Goal: Task Accomplishment & Management: Manage account settings

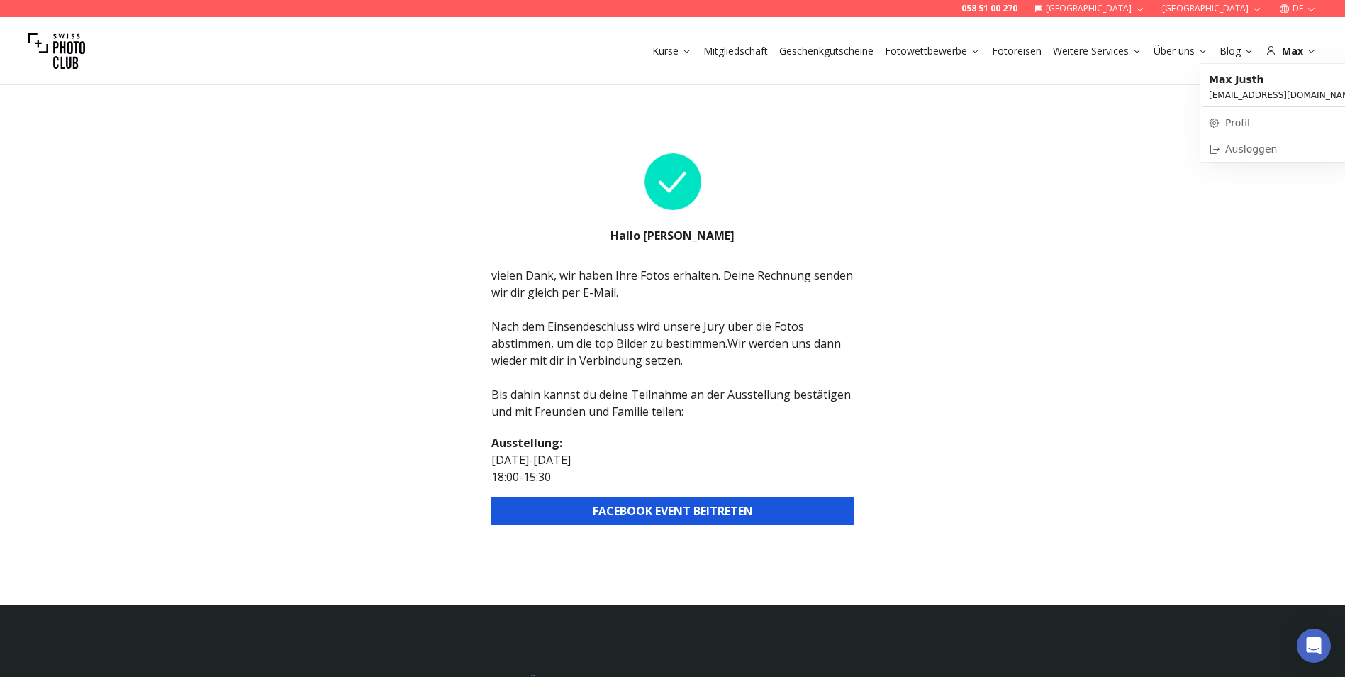
click at [1232, 122] on link "Profil" at bounding box center [1284, 123] width 161 height 20
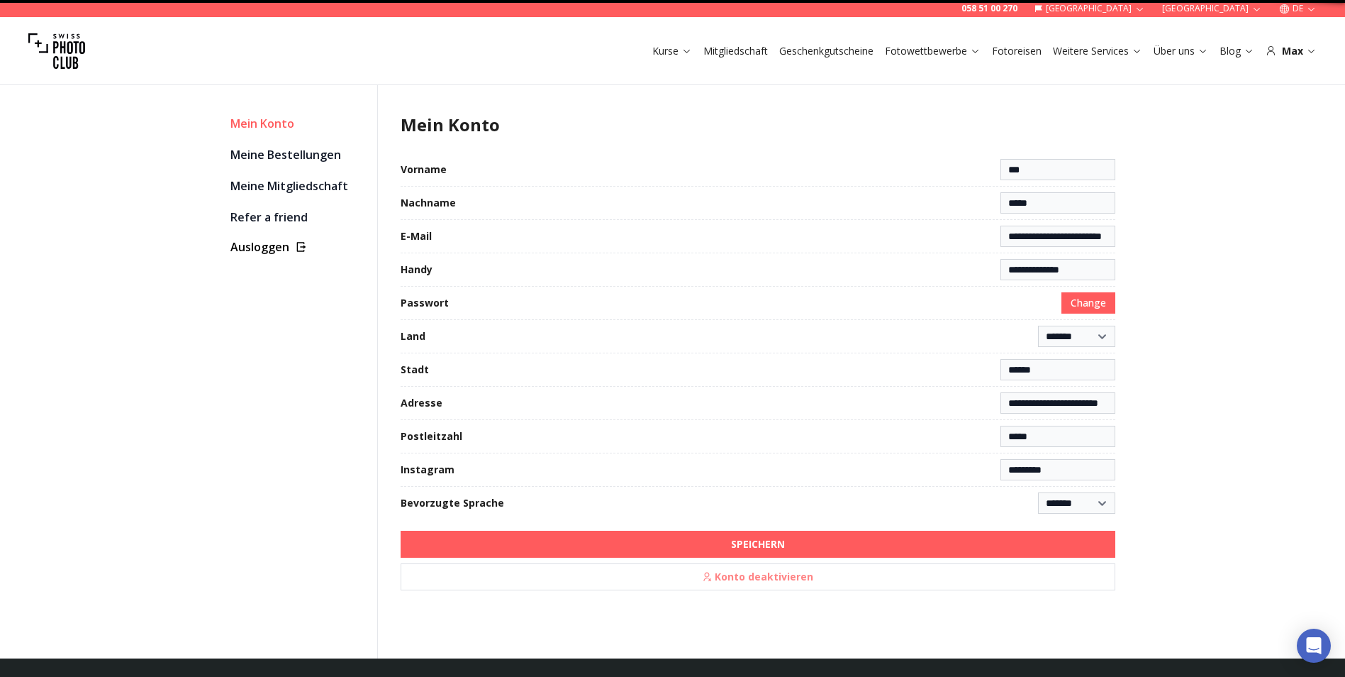
select select "**********"
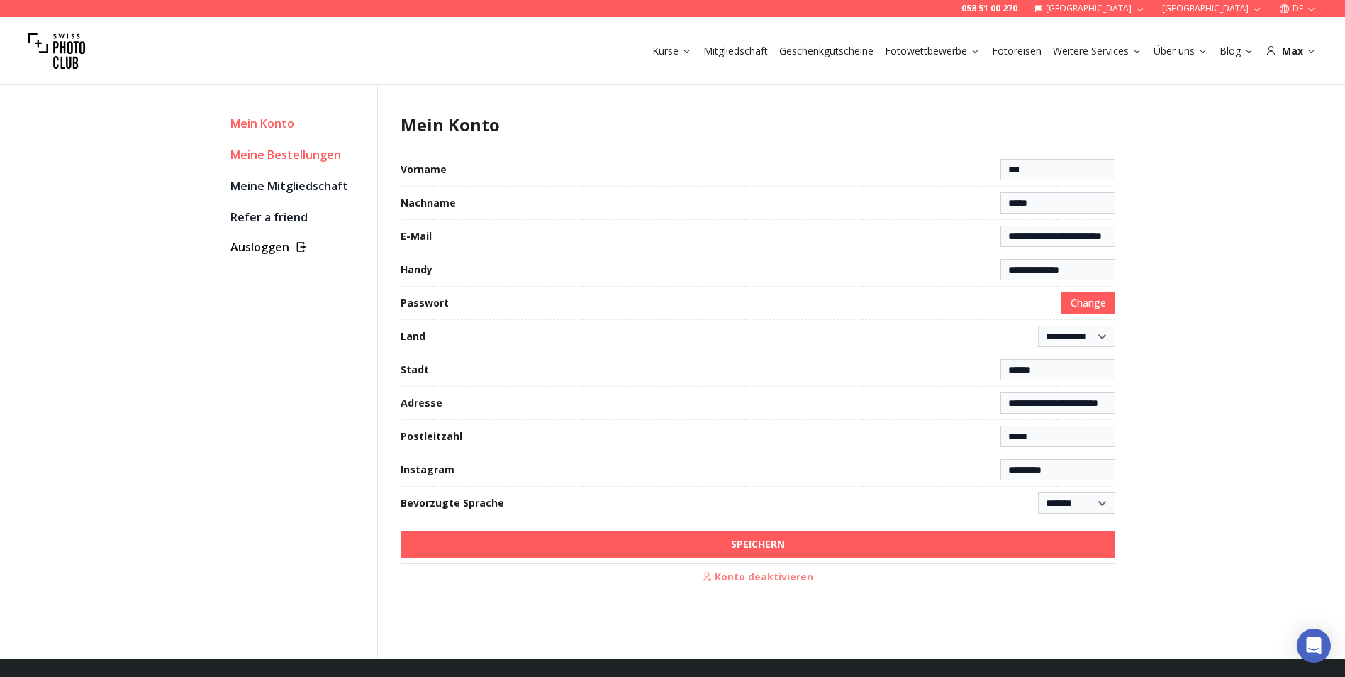
click at [299, 151] on link "Meine Bestellungen" at bounding box center [297, 155] width 135 height 20
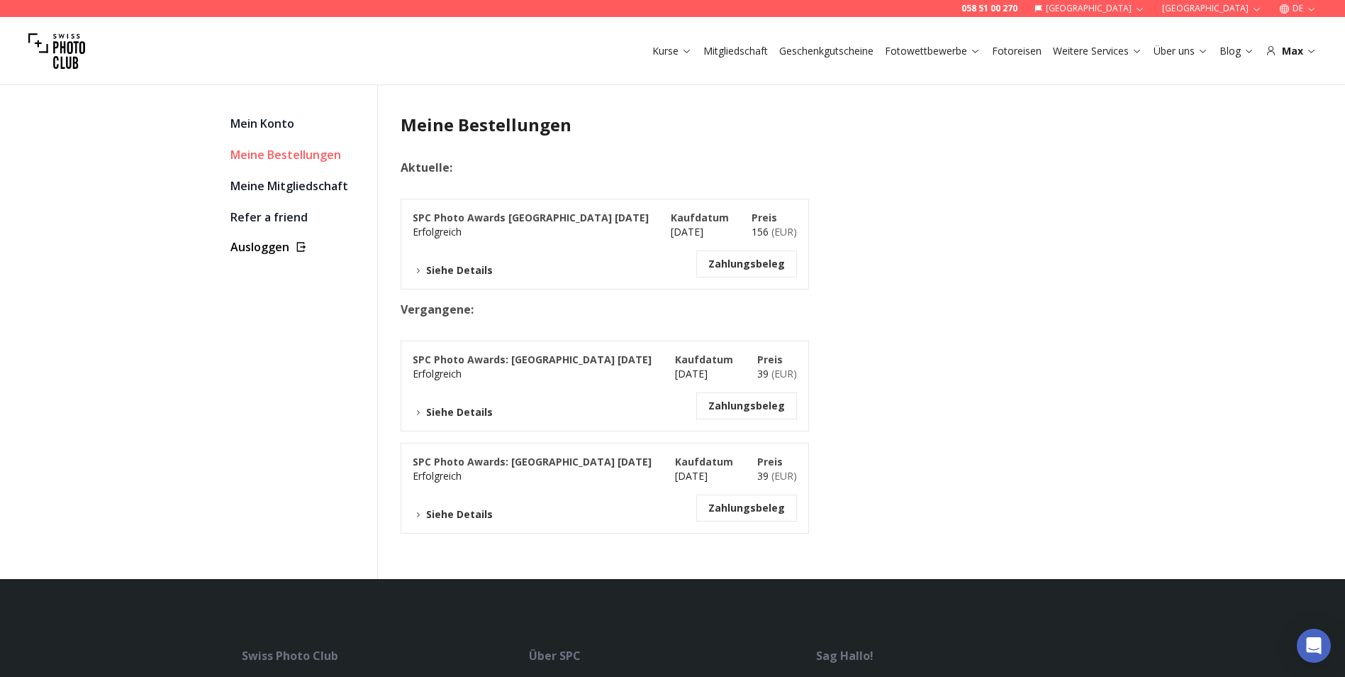
click at [457, 266] on button "Siehe Details" at bounding box center [453, 270] width 80 height 14
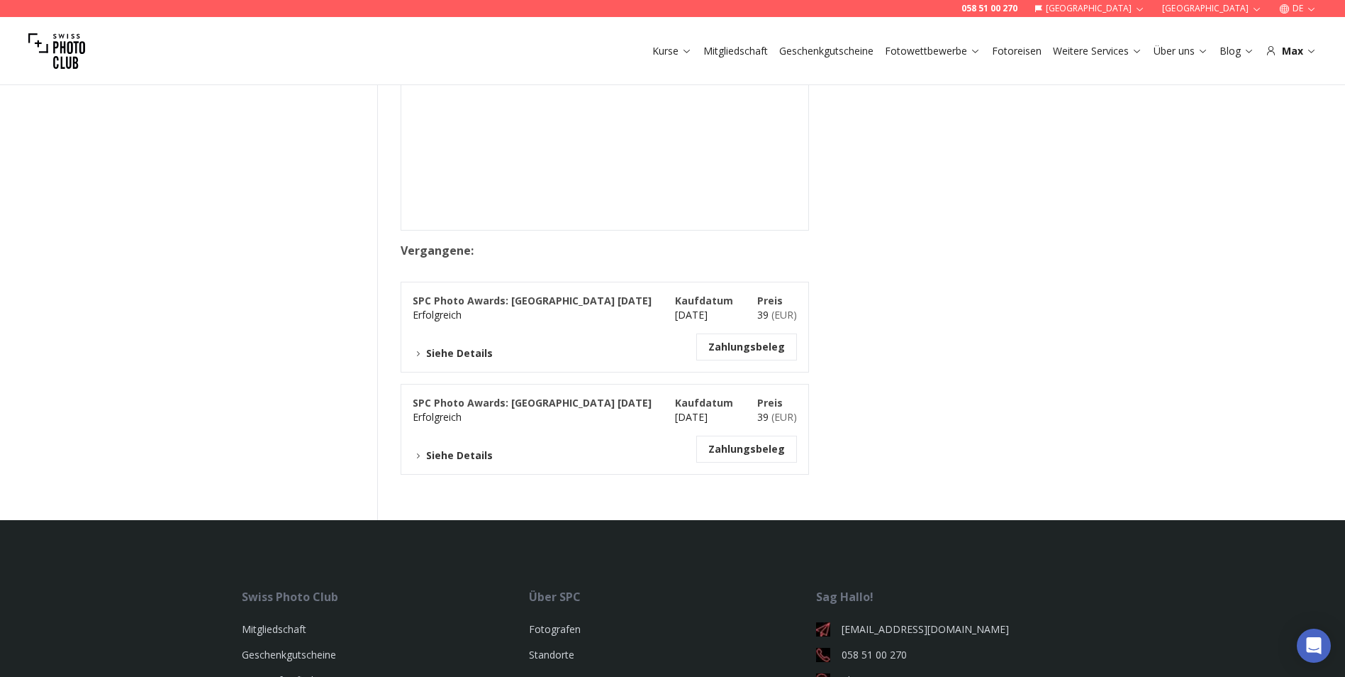
scroll to position [426, 0]
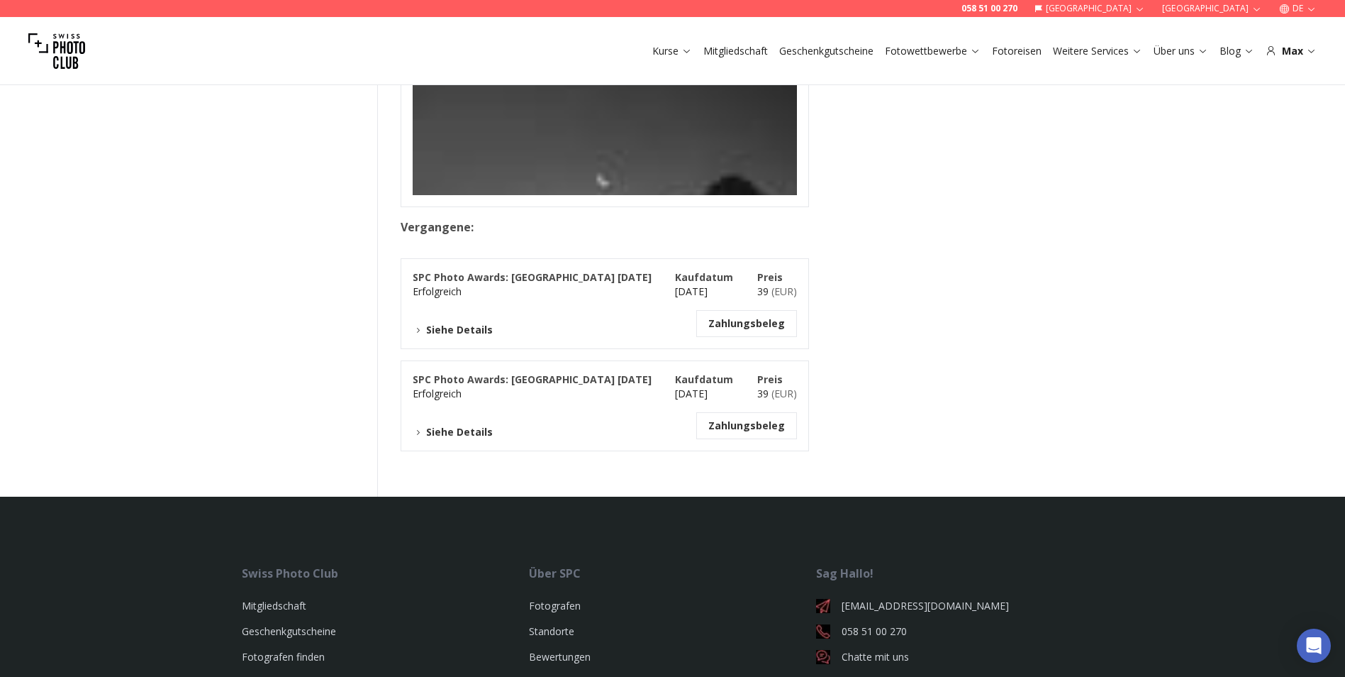
click at [471, 324] on button "Siehe Details" at bounding box center [453, 330] width 80 height 14
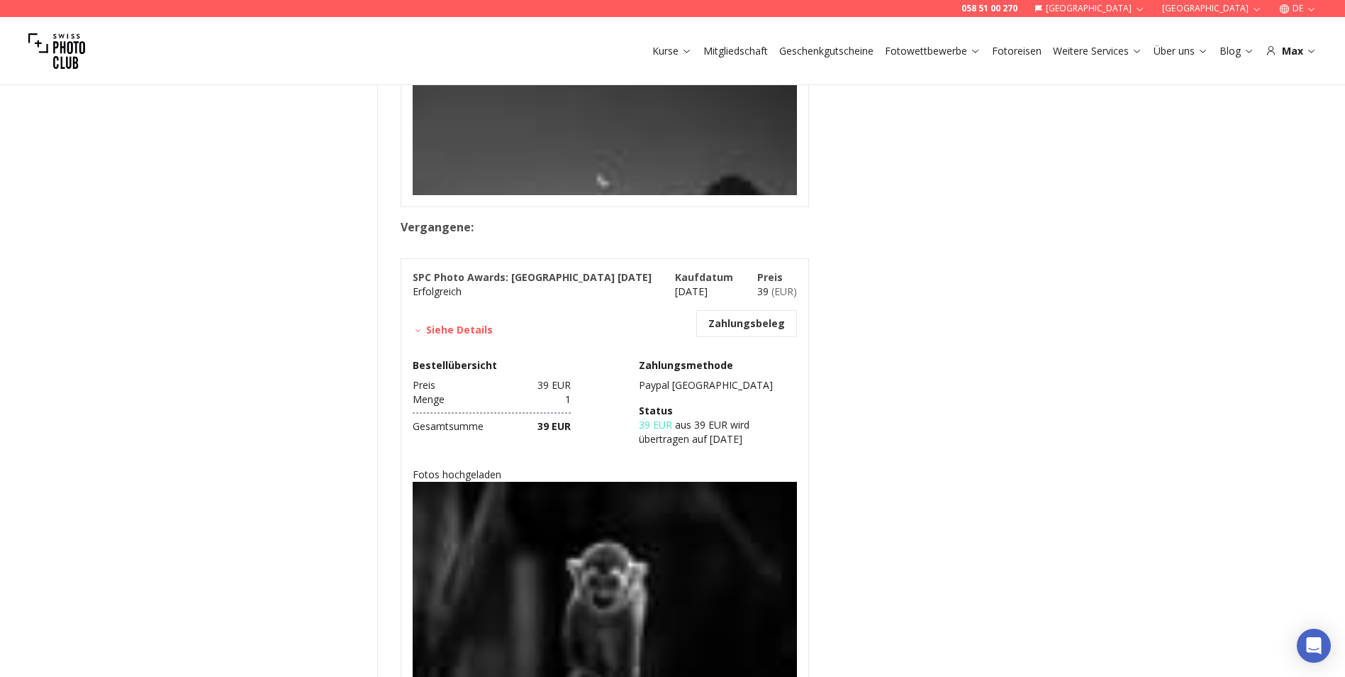
click at [471, 324] on button "Siehe Details" at bounding box center [453, 330] width 80 height 14
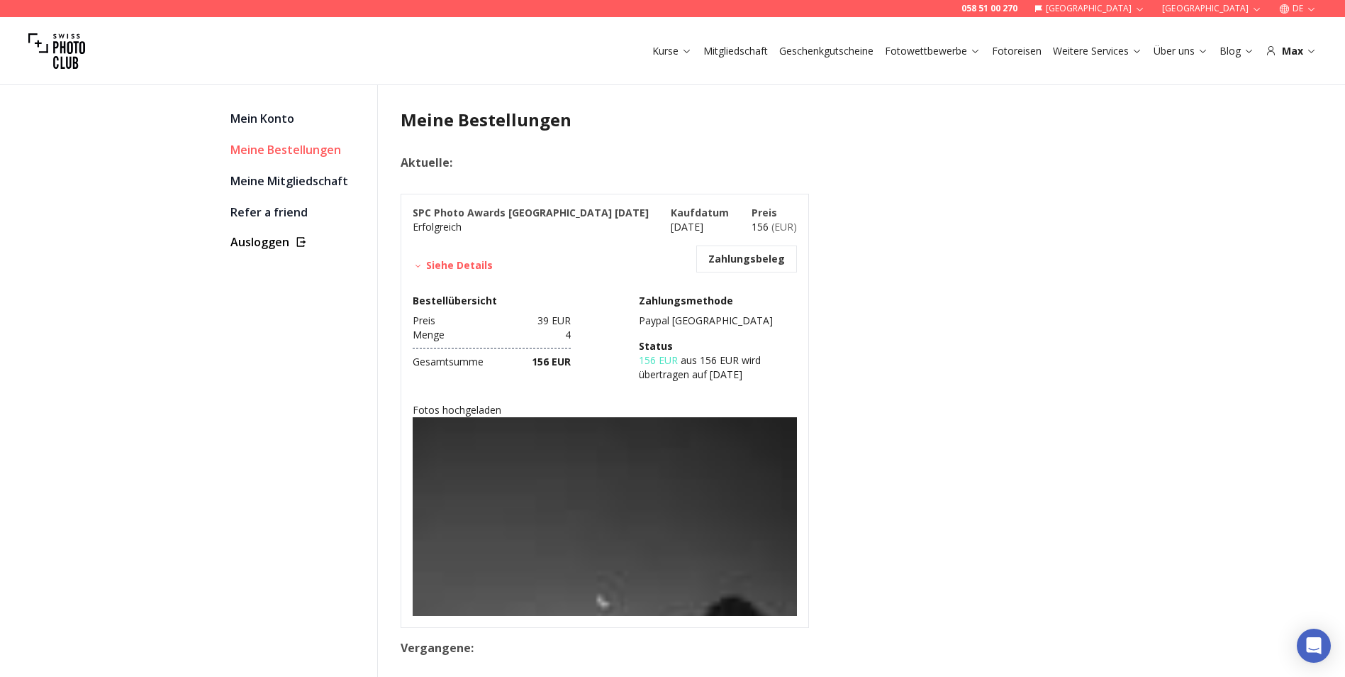
scroll to position [0, 0]
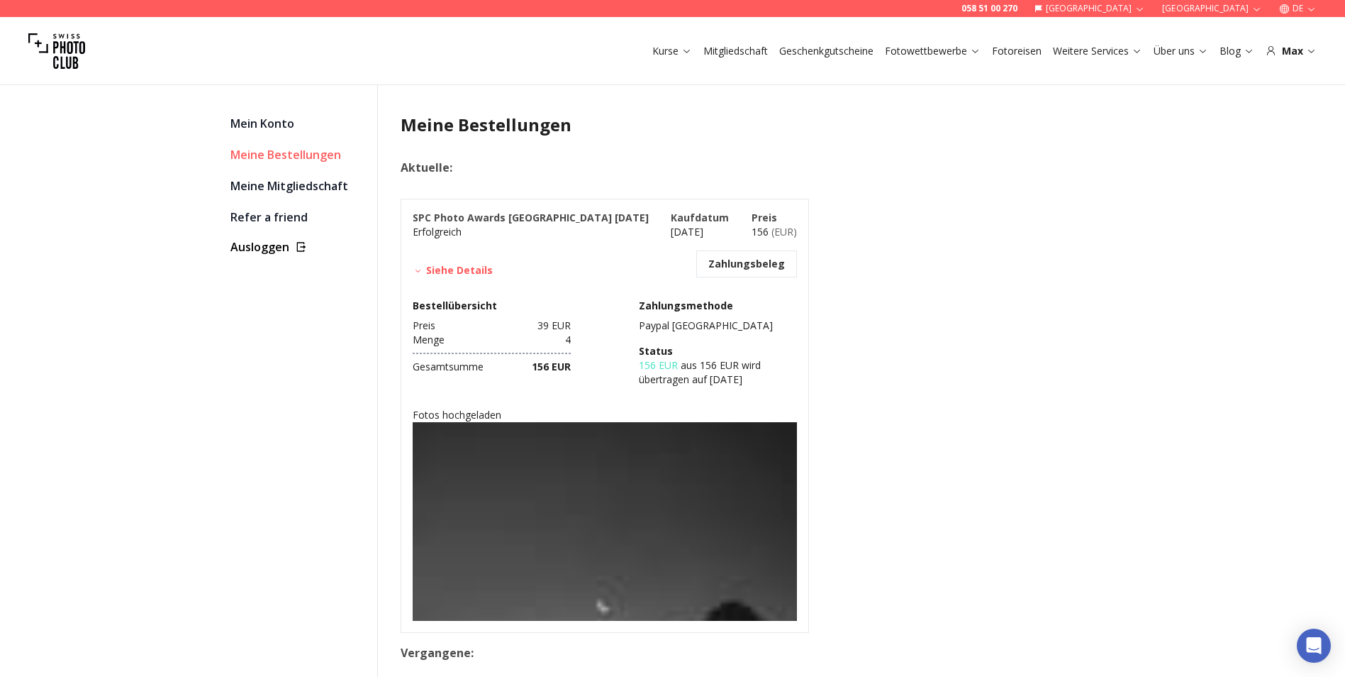
click at [449, 272] on button "Siehe Details" at bounding box center [453, 270] width 80 height 14
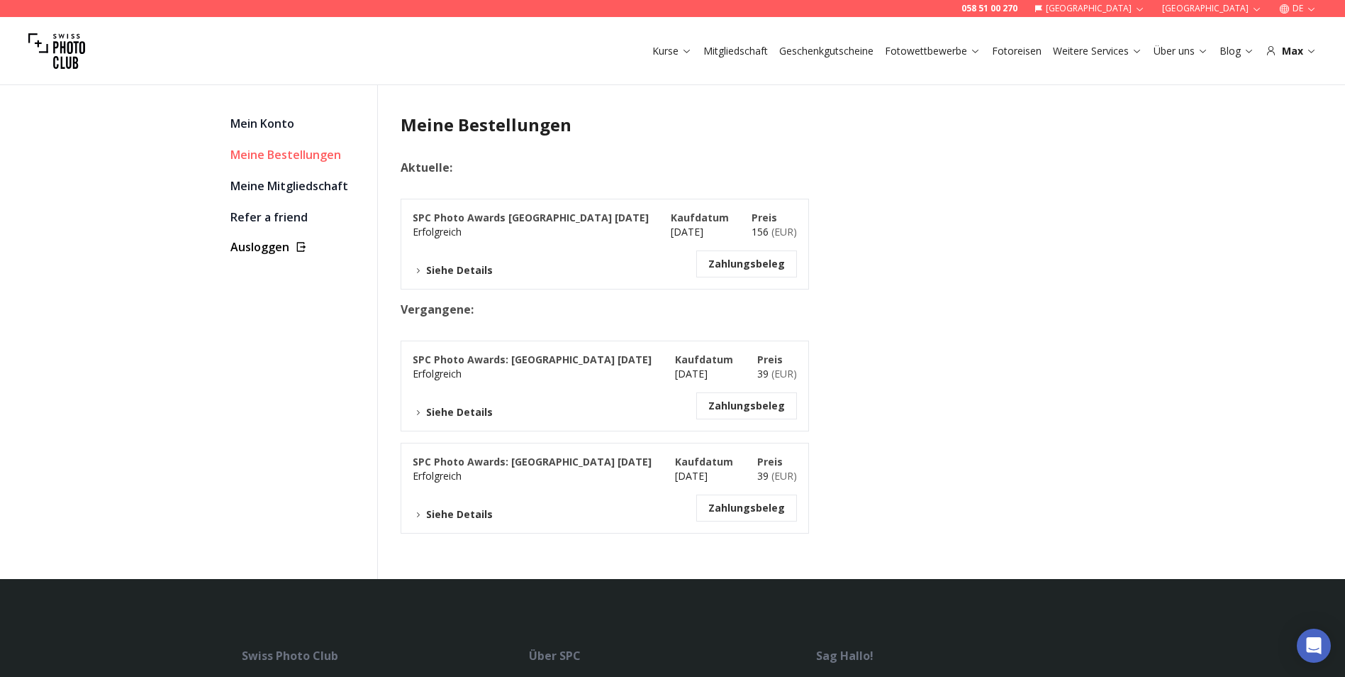
click at [449, 272] on button "Siehe Details" at bounding box center [453, 270] width 80 height 14
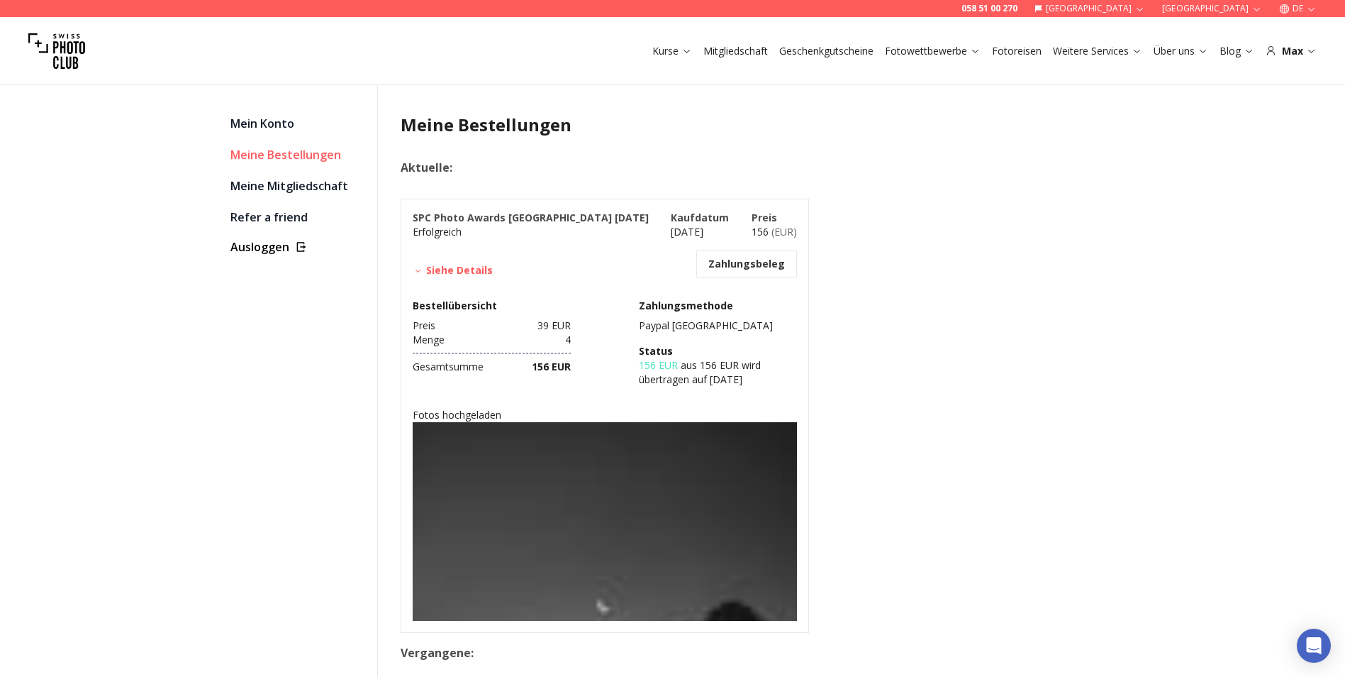
click at [455, 282] on div "SPC Photo Awards [GEOGRAPHIC_DATA] [DATE] Erfolgreich Kaufdatum [DATE] Preis 15…" at bounding box center [605, 416] width 384 height 410
click at [447, 273] on button "Siehe Details" at bounding box center [453, 270] width 80 height 14
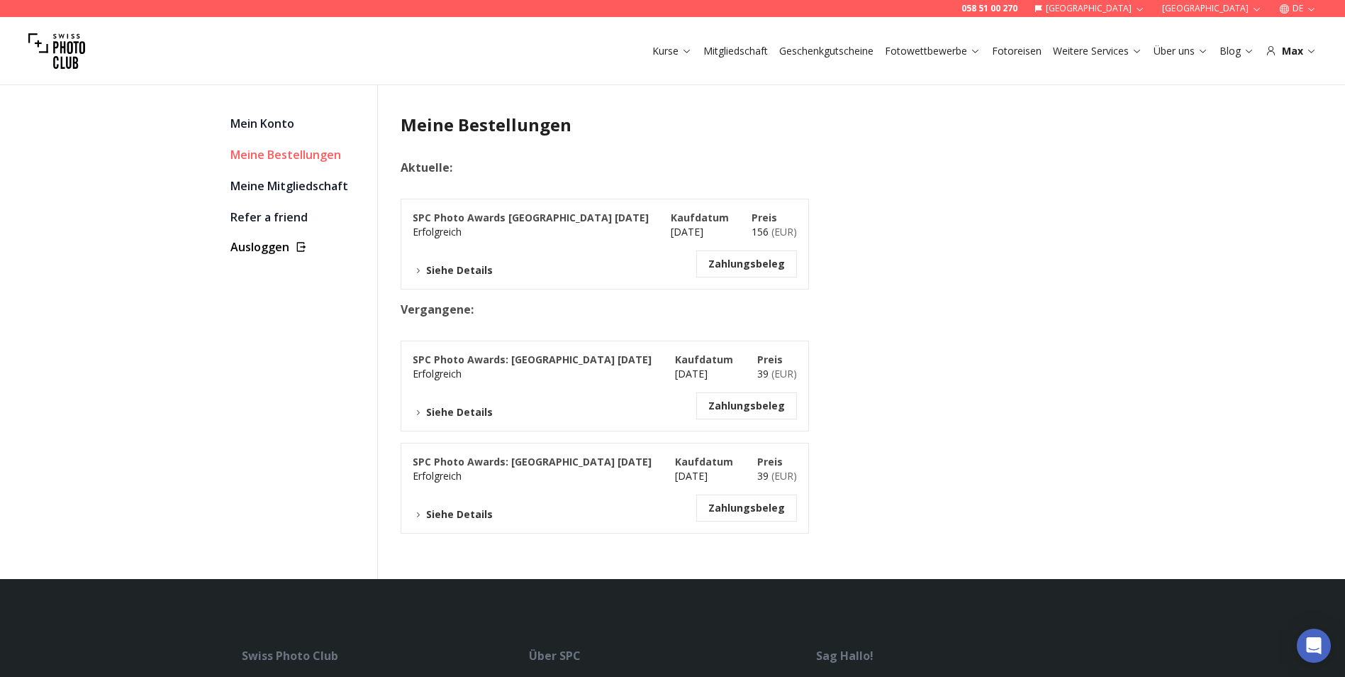
click at [459, 412] on button "Siehe Details" at bounding box center [453, 412] width 80 height 14
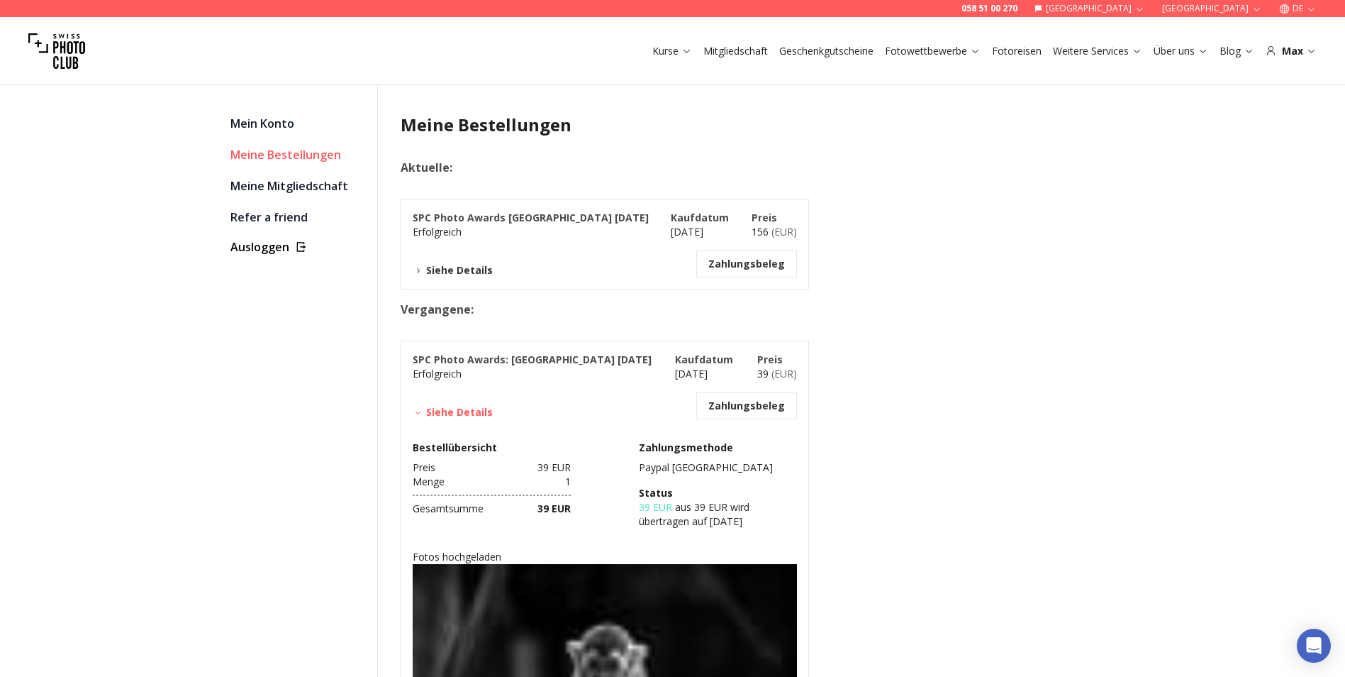
click at [459, 412] on button "Siehe Details" at bounding box center [453, 412] width 80 height 14
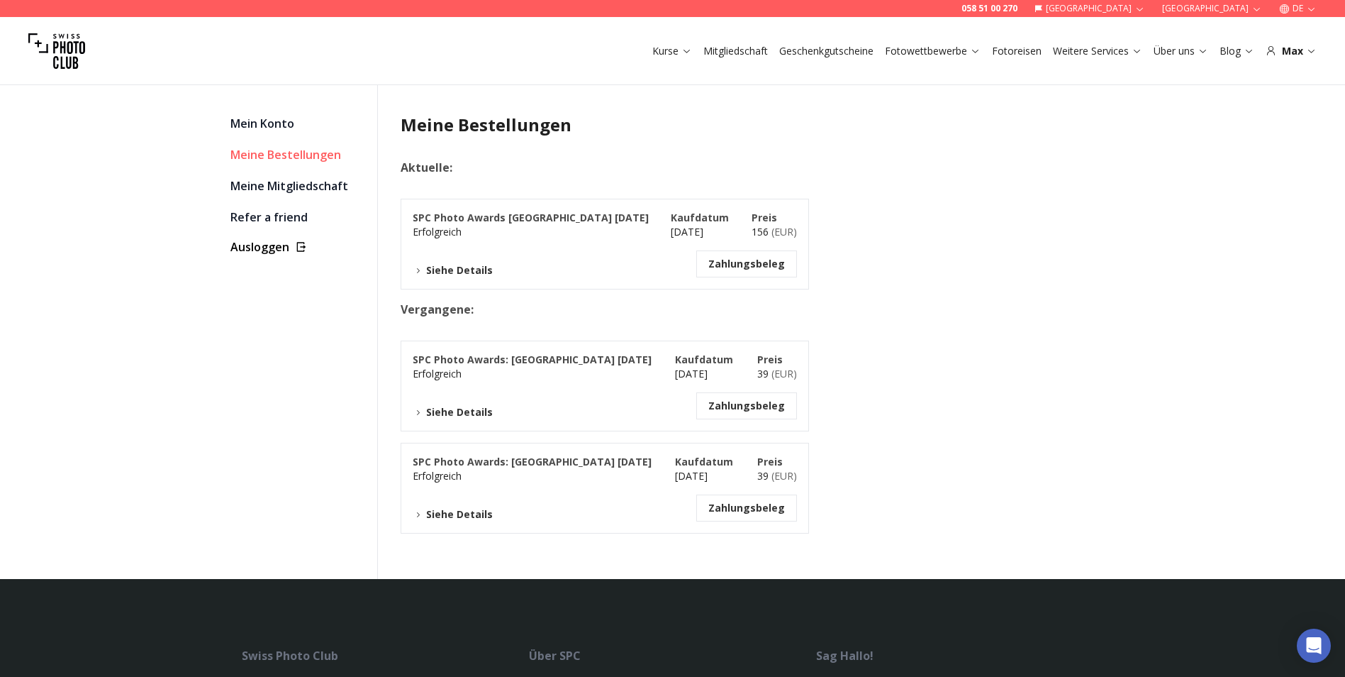
click at [457, 502] on div "Siehe Details Zahlungsbeleg" at bounding box center [605, 507] width 384 height 27
click at [462, 509] on button "Siehe Details" at bounding box center [453, 514] width 80 height 14
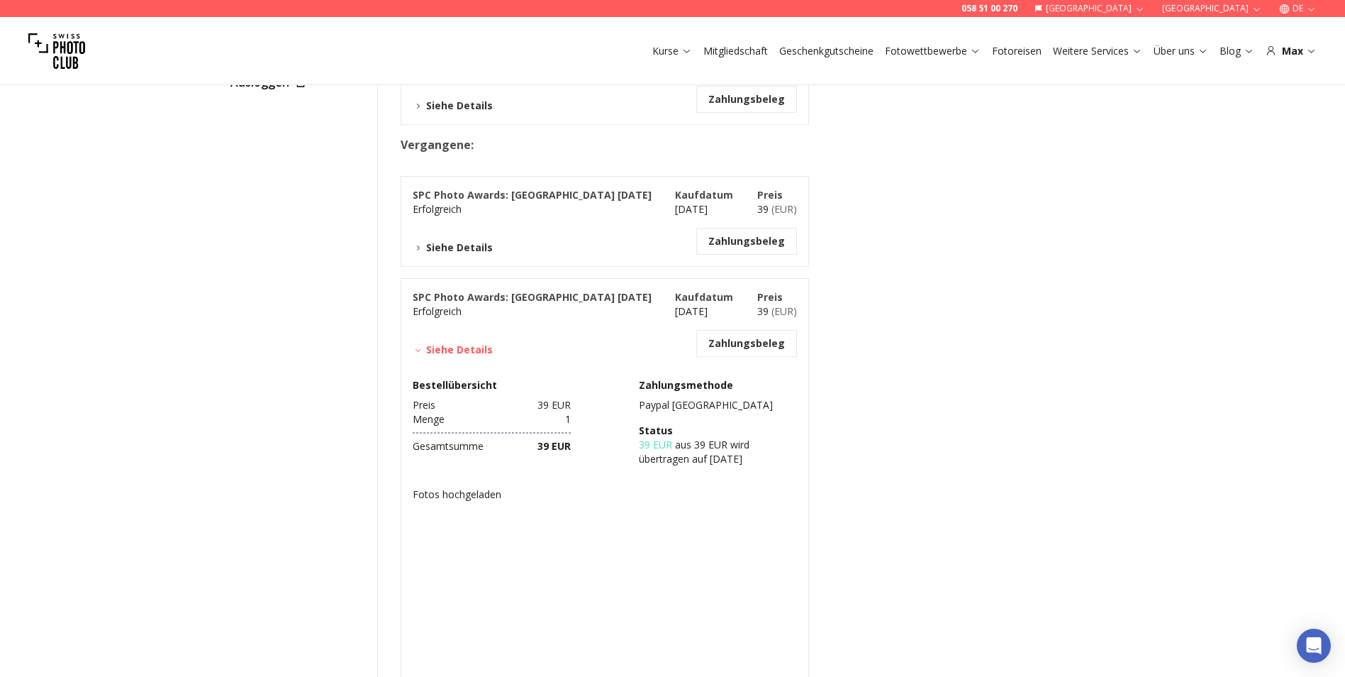
scroll to position [284, 0]
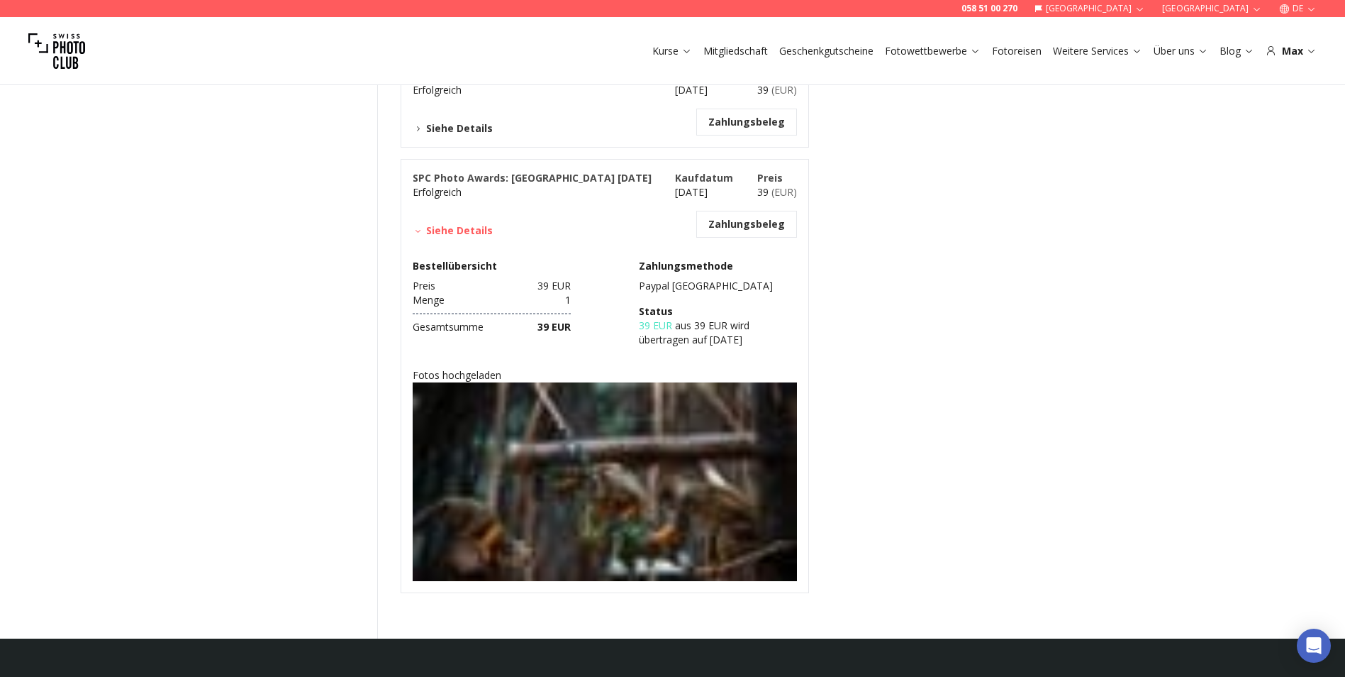
click at [460, 235] on button "Siehe Details" at bounding box center [453, 230] width 80 height 14
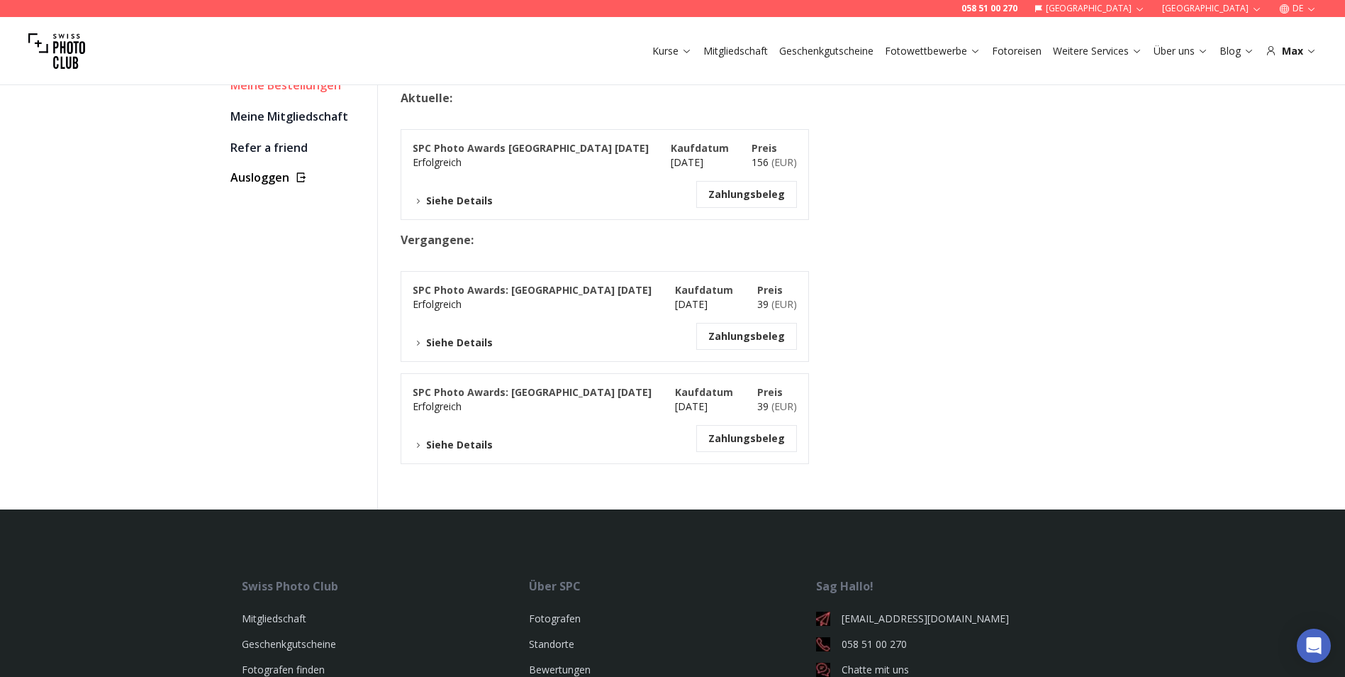
scroll to position [0, 0]
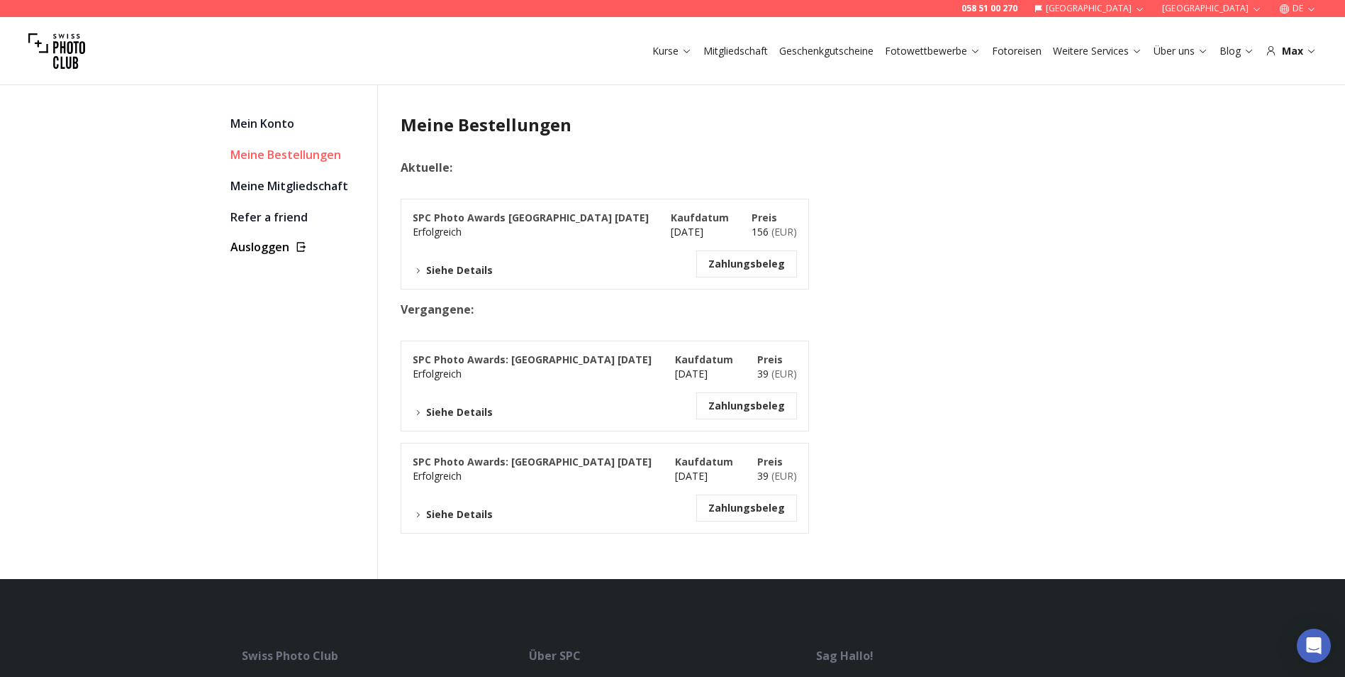
click at [457, 268] on button "Siehe Details" at bounding box center [453, 270] width 80 height 14
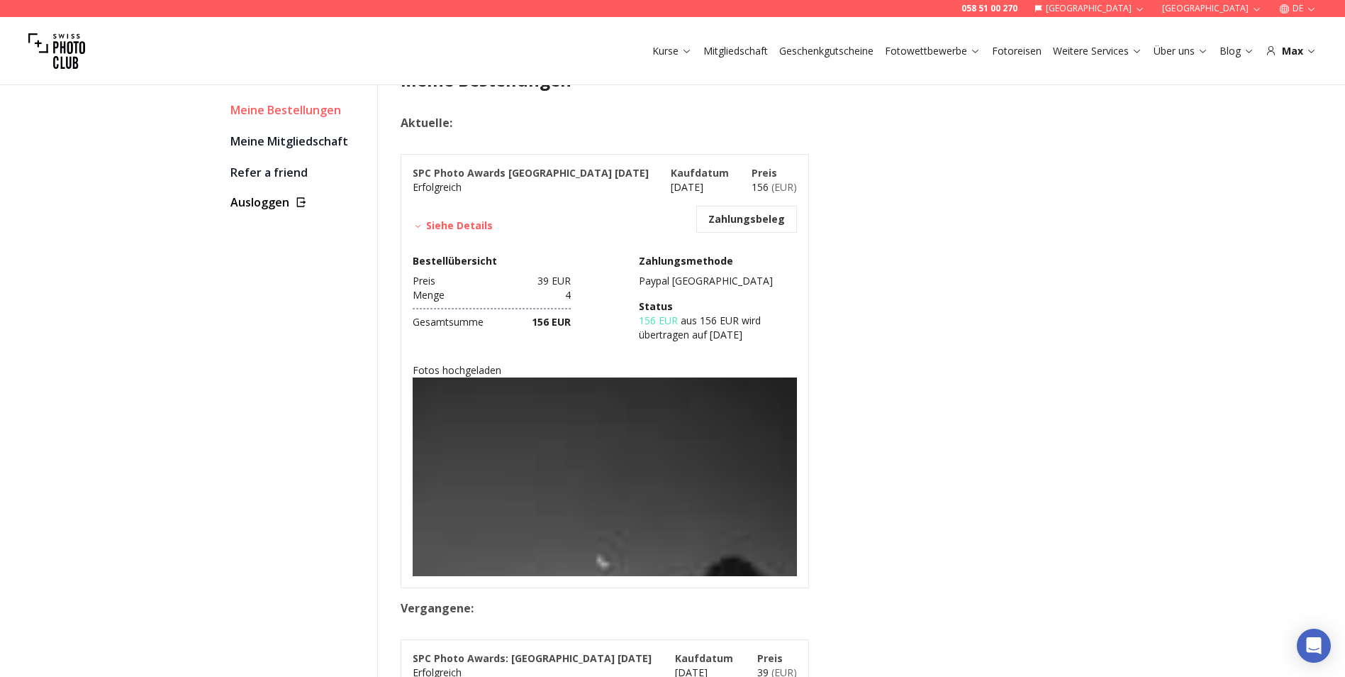
scroll to position [71, 0]
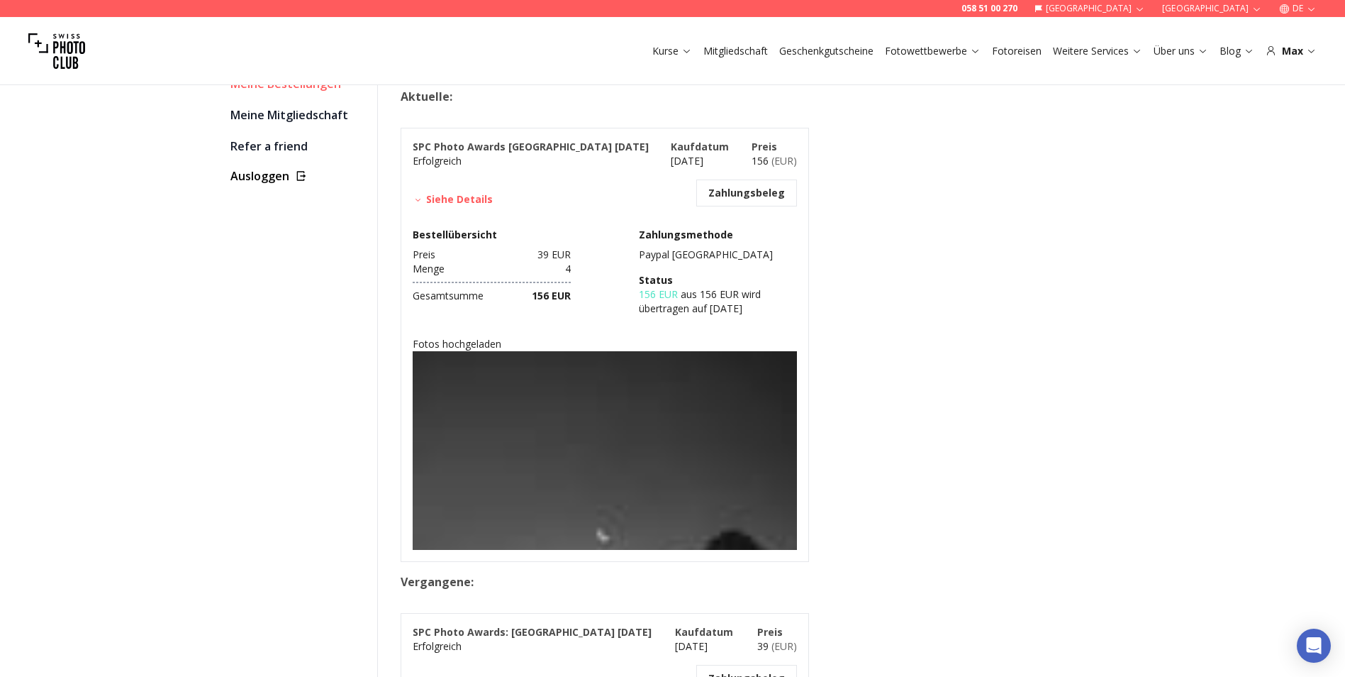
click at [546, 409] on img at bounding box center [605, 612] width 384 height 523
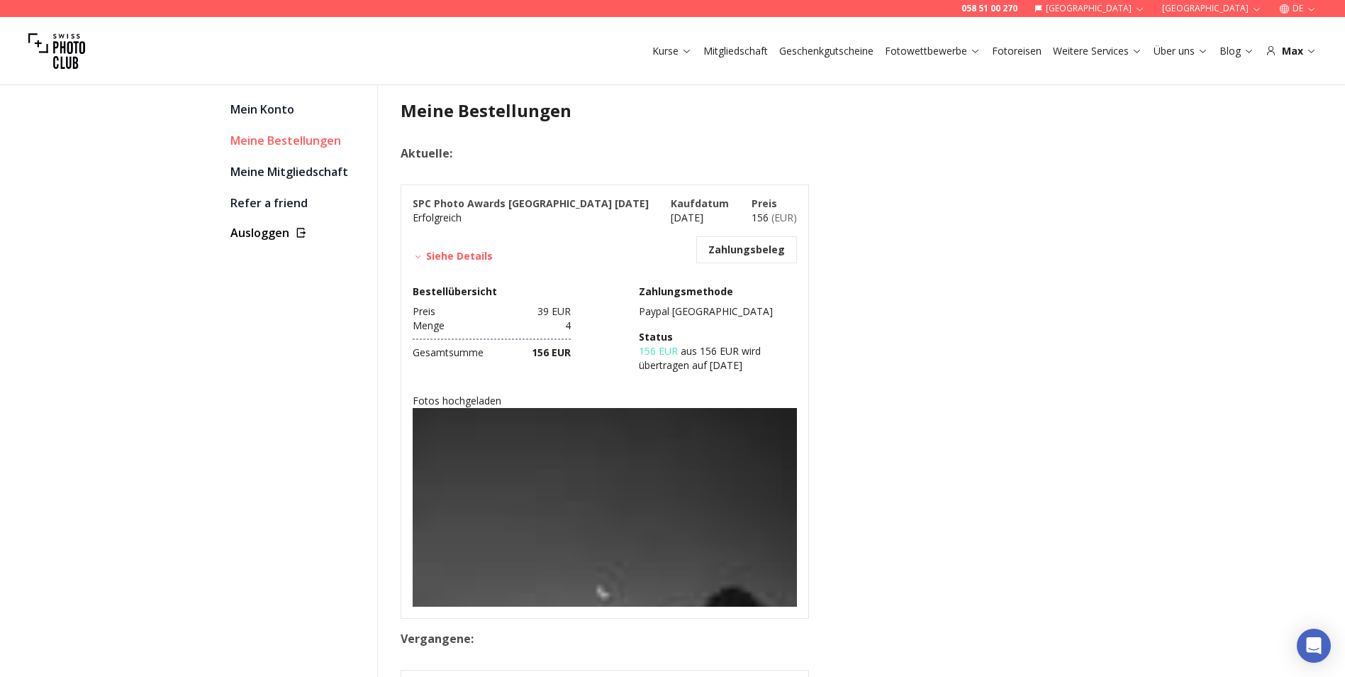
scroll to position [0, 0]
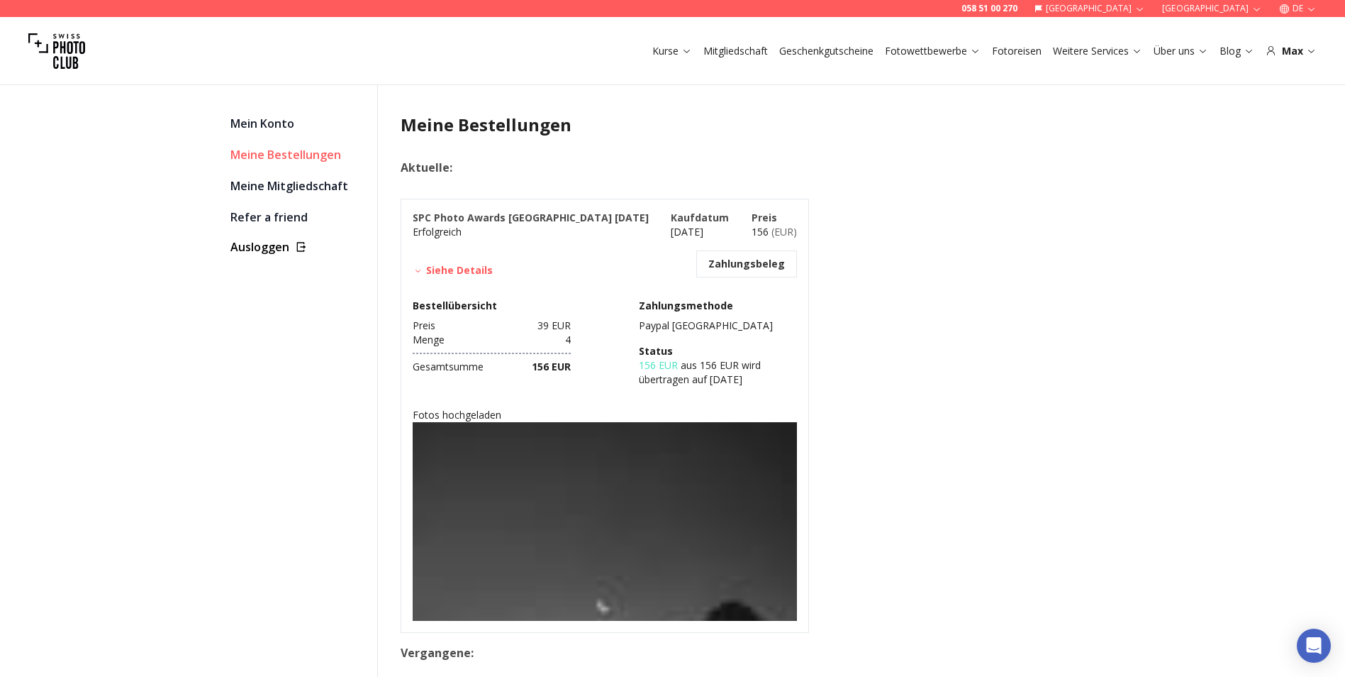
click at [443, 270] on button "Siehe Details" at bounding box center [453, 270] width 80 height 14
